Goal: Task Accomplishment & Management: Use online tool/utility

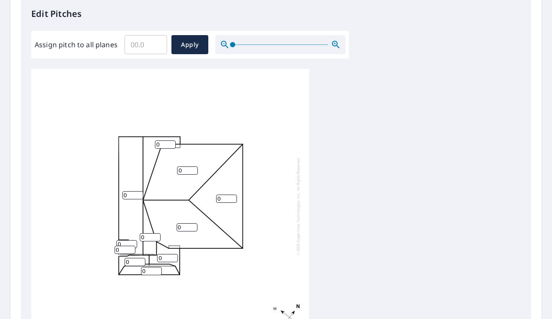
scroll to position [236, 0]
click at [167, 140] on input "0" at bounding box center [165, 144] width 21 height 8
type input "9"
click at [128, 191] on input "0" at bounding box center [132, 195] width 21 height 8
type input "9"
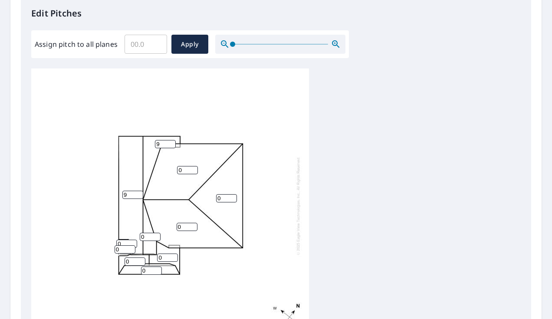
click at [190, 166] on input "0" at bounding box center [187, 170] width 21 height 8
type input "0"
type input "5"
click at [224, 194] on input "0" at bounding box center [226, 198] width 21 height 8
type input "5"
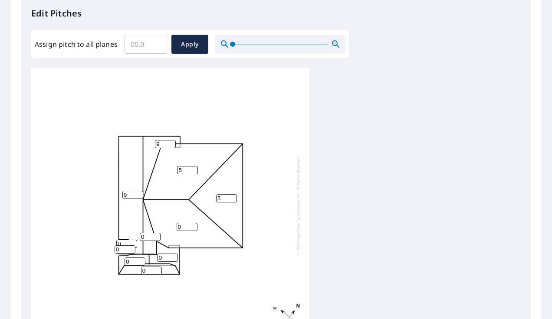
click at [182, 223] on input "0" at bounding box center [187, 227] width 21 height 8
type input "5"
click at [148, 233] on input "0" at bounding box center [150, 237] width 21 height 8
type input "9"
click at [122, 240] on input "0" at bounding box center [126, 244] width 21 height 8
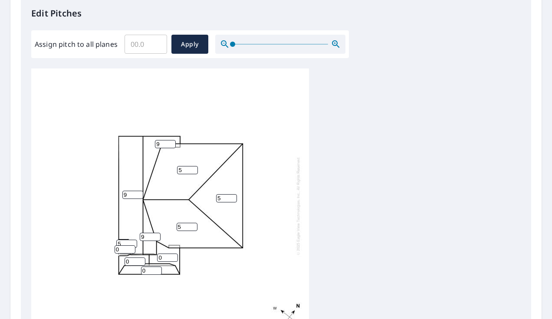
type input "5"
click at [123, 246] on input "0" at bounding box center [125, 250] width 21 height 8
type input "5"
click at [130, 258] on input "0" at bounding box center [135, 262] width 21 height 8
type input "5"
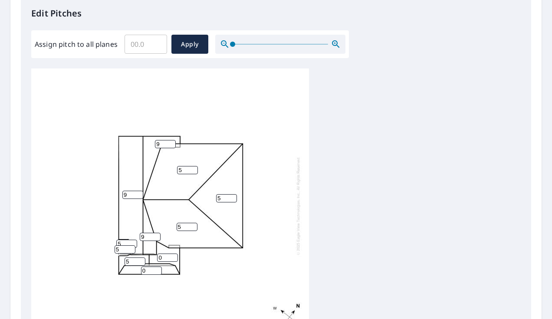
click at [147, 267] on input "0" at bounding box center [151, 271] width 21 height 8
type input "5"
click at [166, 254] on input "0" at bounding box center [167, 258] width 21 height 8
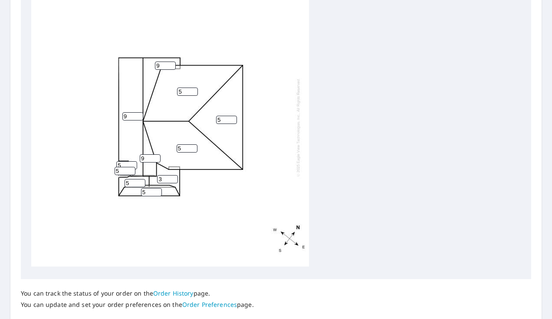
scroll to position [374, 0]
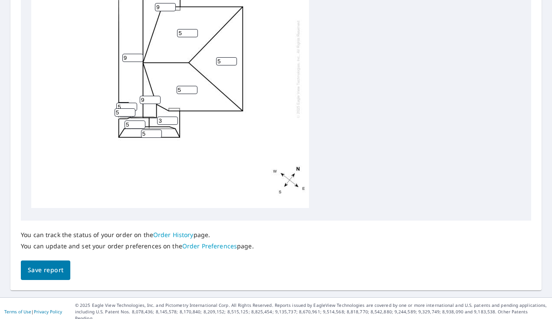
type input "3"
click at [63, 266] on span "Save report" at bounding box center [46, 270] width 36 height 11
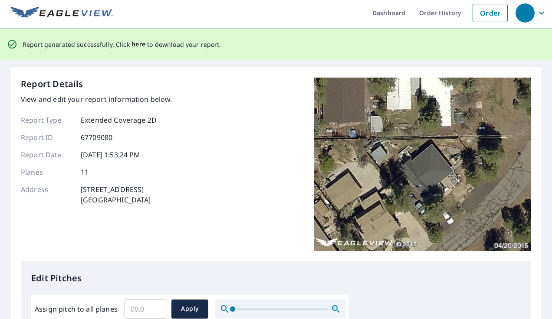
scroll to position [0, 0]
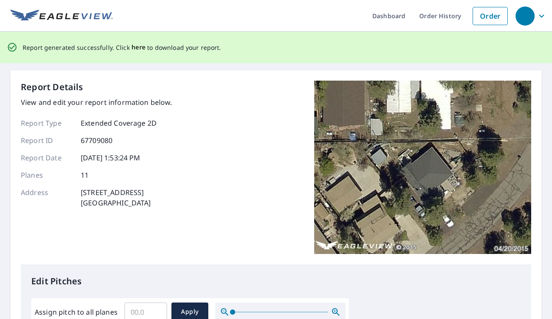
click at [140, 47] on span "here" at bounding box center [138, 47] width 14 height 11
